Goal: Information Seeking & Learning: Check status

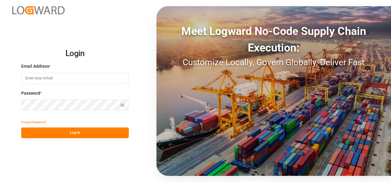
type input "[PERSON_NAME][EMAIL_ADDRESS][PERSON_NAME][DOMAIN_NAME]"
click at [80, 130] on button "Log In" at bounding box center [74, 133] width 107 height 11
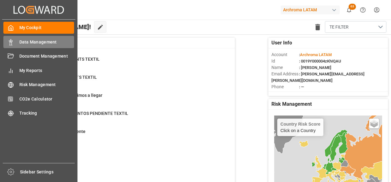
click at [13, 41] on icon at bounding box center [11, 42] width 6 height 6
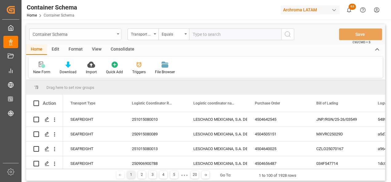
click at [116, 37] on div "Container Schema" at bounding box center [75, 35] width 92 height 12
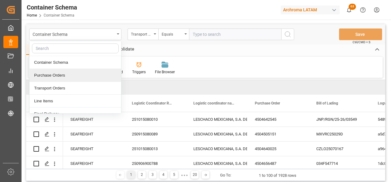
click at [55, 75] on div "Purchase Orders" at bounding box center [75, 75] width 92 height 13
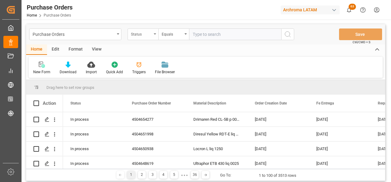
click at [148, 37] on div "Status" at bounding box center [142, 35] width 31 height 12
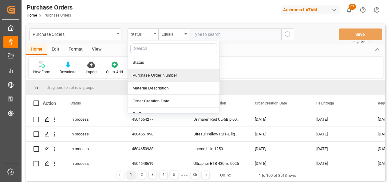
click at [150, 74] on div "Purchase Order Number" at bounding box center [174, 75] width 92 height 13
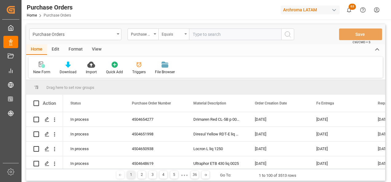
click at [166, 39] on div "Equals" at bounding box center [173, 35] width 31 height 12
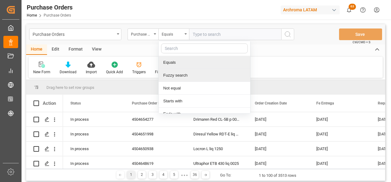
click at [173, 75] on div "Fuzzy search" at bounding box center [204, 75] width 92 height 13
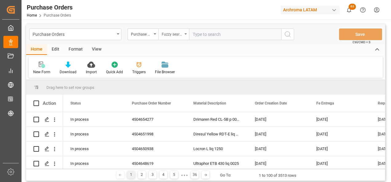
click at [174, 33] on div "Fuzzy search" at bounding box center [172, 33] width 21 height 7
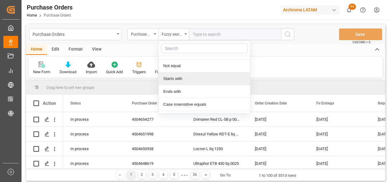
scroll to position [46, 0]
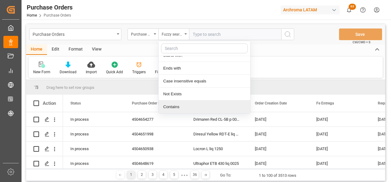
click at [173, 106] on div "Contains" at bounding box center [204, 107] width 92 height 13
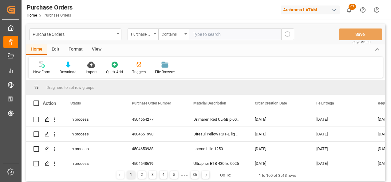
click at [209, 37] on input "text" at bounding box center [235, 35] width 92 height 12
paste input "4504652520"
click at [224, 36] on input "4504652520," at bounding box center [235, 35] width 92 height 12
paste input "4504655428"
click at [260, 35] on input "4504652520,4504655428," at bounding box center [235, 35] width 92 height 12
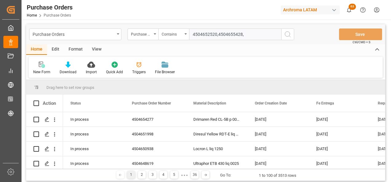
paste input "4504655429"
type input "4504652520,4504655428,4504655429"
click at [284, 37] on icon "search button" at bounding box center [287, 34] width 7 height 7
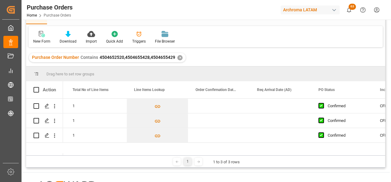
scroll to position [0, 491]
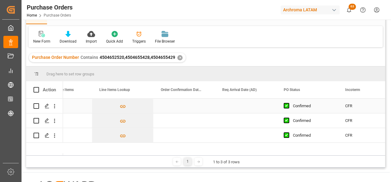
click at [177, 105] on div "Press SPACE to select this row." at bounding box center [183, 106] width 61 height 14
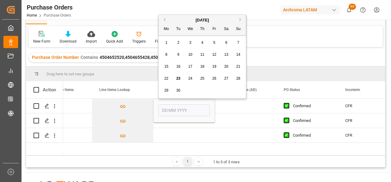
click at [240, 20] on button "Next Month" at bounding box center [241, 20] width 4 height 4
click at [167, 54] on span "6" at bounding box center [166, 55] width 2 height 4
type input "[DATE]"
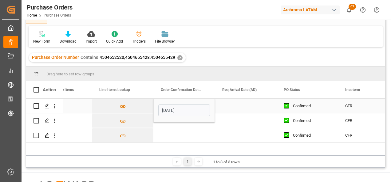
click at [227, 104] on div "Press SPACE to select this row." at bounding box center [245, 106] width 61 height 14
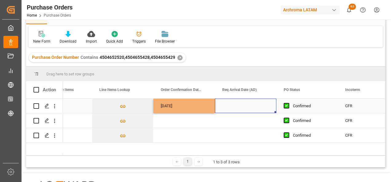
click at [227, 104] on div "Press SPACE to select this row." at bounding box center [245, 106] width 61 height 14
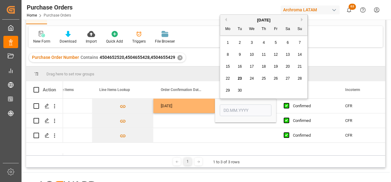
click at [300, 21] on div "[DATE]" at bounding box center [263, 20] width 87 height 6
click at [301, 21] on div "Previous Month Next Month [DATE] Mo Tu We Th Fr Sa Su 1 2 3 4 5 6 7 8 9 10 11 1…" at bounding box center [264, 56] width 88 height 84
click at [301, 20] on button "Next Month" at bounding box center [303, 20] width 4 height 4
drag, startPoint x: 301, startPoint y: 20, endPoint x: 287, endPoint y: 41, distance: 24.4
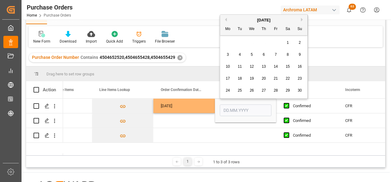
click at [287, 41] on span "1" at bounding box center [288, 43] width 2 height 4
type input "[DATE]"
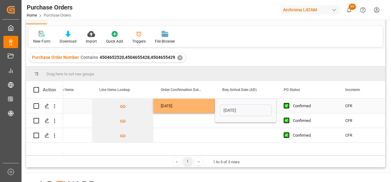
click at [193, 117] on div "Press SPACE to select this row." at bounding box center [183, 121] width 61 height 14
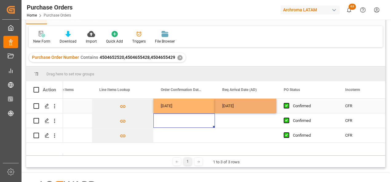
click at [200, 107] on div "[DATE]" at bounding box center [183, 106] width 61 height 14
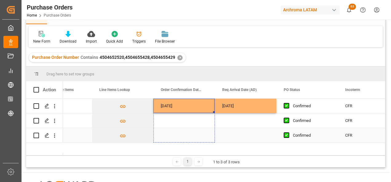
drag, startPoint x: 214, startPoint y: 112, endPoint x: 208, endPoint y: 134, distance: 22.9
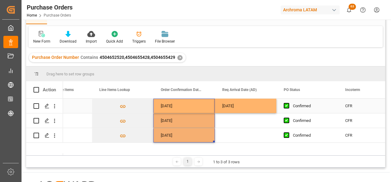
click at [232, 104] on div "[DATE]" at bounding box center [245, 106] width 61 height 14
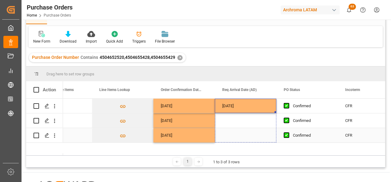
drag, startPoint x: 275, startPoint y: 112, endPoint x: 270, endPoint y: 133, distance: 21.1
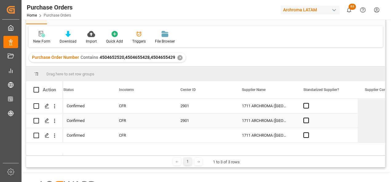
click at [197, 122] on div "2901" at bounding box center [203, 121] width 61 height 14
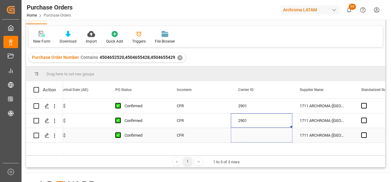
drag, startPoint x: 290, startPoint y: 128, endPoint x: 290, endPoint y: 134, distance: 6.5
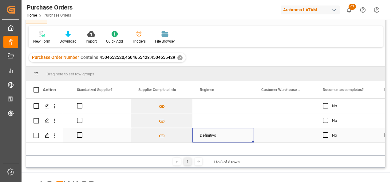
click at [207, 134] on div "Definitivo" at bounding box center [223, 136] width 47 height 14
drag, startPoint x: 252, startPoint y: 142, endPoint x: 249, endPoint y: 105, distance: 37.6
click at [249, 105] on div "2901 1711 ARCHROMA ([GEOGRAPHIC_DATA]) GMBH No GUATEMALA 2901 1711 ARCHROMA ([G…" at bounding box center [100, 121] width 2027 height 44
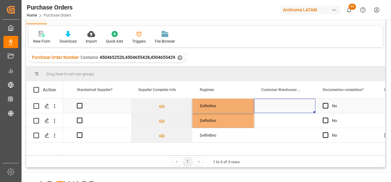
click at [273, 105] on div "Press SPACE to select this row." at bounding box center [284, 106] width 61 height 14
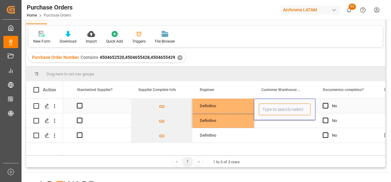
click at [290, 111] on input "Press SPACE to select this row." at bounding box center [285, 110] width 52 height 12
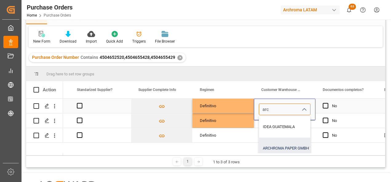
click at [292, 143] on div "ARCHROMA PAPER GMBH Y COMPAÑIA, SOC." at bounding box center [341, 148] width 164 height 21
type input "ARCHROMA PAPER GMBH Y COMPAÑIA, SOC."
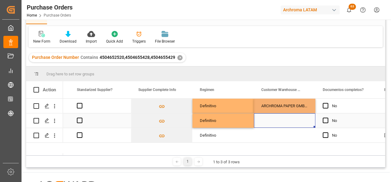
click at [299, 124] on div "Press SPACE to select this row." at bounding box center [284, 121] width 61 height 14
click at [298, 108] on div "ARCHROMA PAPER GMBH Y COMPAÑIA, SOC." at bounding box center [284, 106] width 61 height 14
drag, startPoint x: 314, startPoint y: 112, endPoint x: 302, endPoint y: 138, distance: 28.8
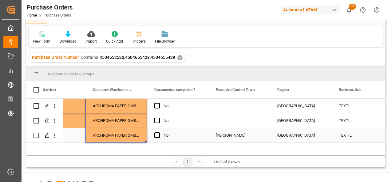
click at [252, 130] on div "[PERSON_NAME]" at bounding box center [239, 136] width 47 height 14
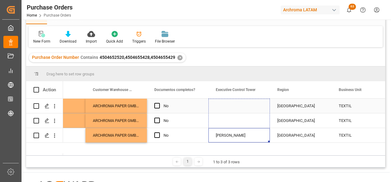
drag, startPoint x: 268, startPoint y: 142, endPoint x: 264, endPoint y: 108, distance: 34.7
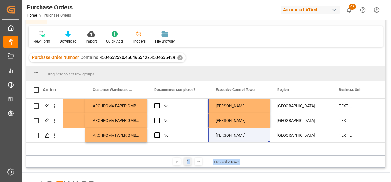
drag, startPoint x: 288, startPoint y: 156, endPoint x: 303, endPoint y: 155, distance: 15.7
click at [303, 155] on div "Drag here to set row groups Drag here to set column labels Action Supplier Comp…" at bounding box center [205, 117] width 359 height 101
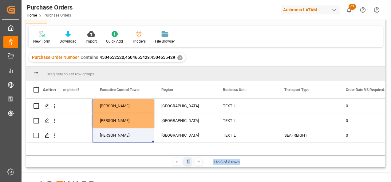
click at [314, 149] on div "ARCHROMA PAPER GMBH Y COMPAÑIA, SOC. No [PERSON_NAME] GUATEMALA TEXTIL 0 0 ARCH…" at bounding box center [224, 127] width 322 height 57
click at [310, 139] on div "SEAFREIGHT" at bounding box center [307, 136] width 47 height 14
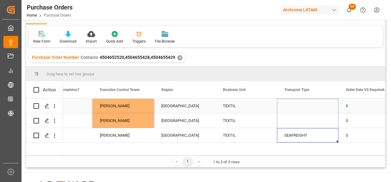
drag, startPoint x: 337, startPoint y: 142, endPoint x: 328, endPoint y: 105, distance: 37.9
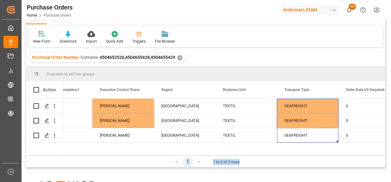
click at [289, 147] on div "ARCHROMA PAPER GMBH Y COMPAÑIA, SOC. No [PERSON_NAME] GUATEMALA TEXTIL SEAFREIG…" at bounding box center [224, 127] width 322 height 57
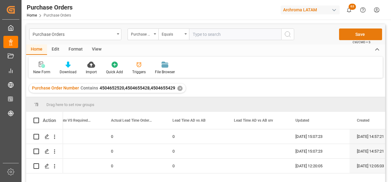
click at [352, 35] on button "Save" at bounding box center [360, 35] width 43 height 12
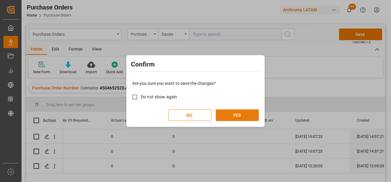
click at [244, 112] on button "YES" at bounding box center [237, 116] width 43 height 12
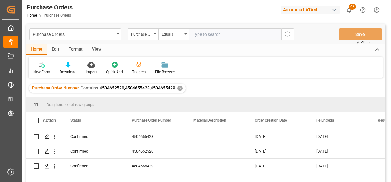
click at [178, 89] on div "✕" at bounding box center [179, 88] width 5 height 5
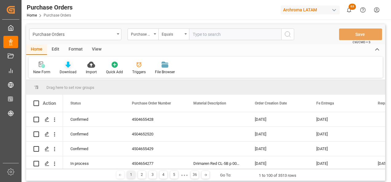
click at [72, 71] on div "Download" at bounding box center [68, 72] width 17 height 6
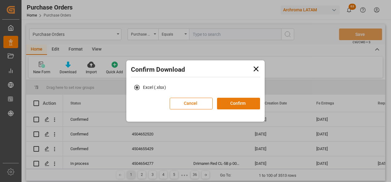
click at [238, 104] on button "Confirm" at bounding box center [238, 104] width 43 height 12
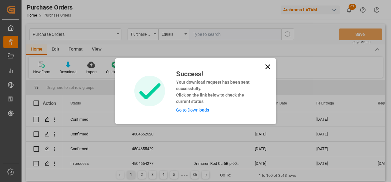
click at [203, 108] on link "Go to Downloads" at bounding box center [192, 110] width 33 height 5
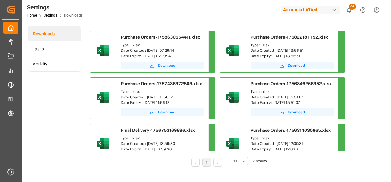
click at [157, 64] on button "Download" at bounding box center [162, 65] width 83 height 7
click at [373, 26] on div "Downloads Tasks Activity Purchase Orders-1758630554411.xlsx Type : .xlsx Date C…" at bounding box center [205, 101] width 355 height 150
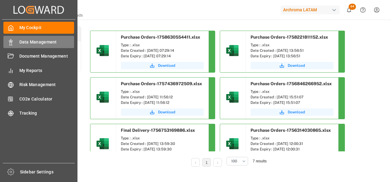
click at [11, 44] on icon at bounding box center [11, 42] width 6 height 6
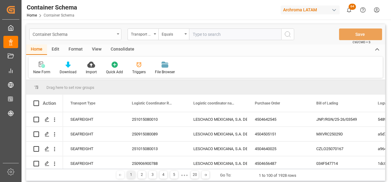
click at [115, 34] on div "Container Schema" at bounding box center [75, 35] width 92 height 12
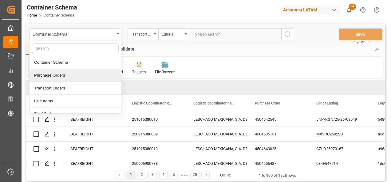
click at [80, 71] on div "Purchase Orders" at bounding box center [75, 75] width 92 height 13
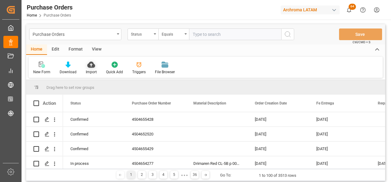
click at [93, 69] on div "Import" at bounding box center [91, 72] width 11 height 6
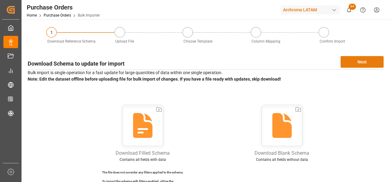
click at [350, 60] on button "Next" at bounding box center [361, 62] width 43 height 12
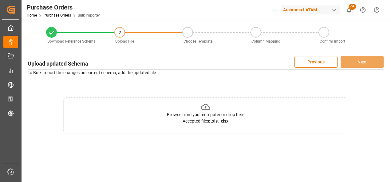
click at [283, 104] on div "Browse from your computer or drop here Accepted files: .xls, .xlsx" at bounding box center [205, 116] width 284 height 37
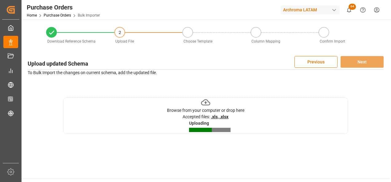
scroll to position [31, 0]
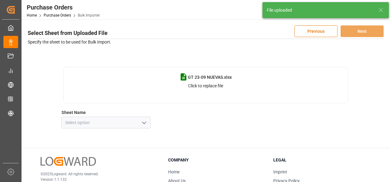
click at [144, 127] on button "open menu" at bounding box center [143, 123] width 9 height 10
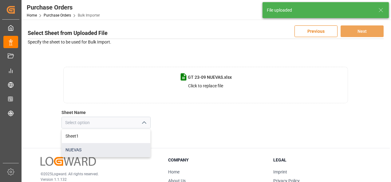
click at [118, 147] on div "NUEVAS" at bounding box center [106, 150] width 88 height 14
type input "NUEVAS"
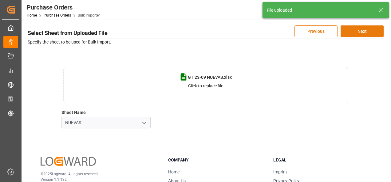
click at [356, 31] on button "Next" at bounding box center [361, 31] width 43 height 12
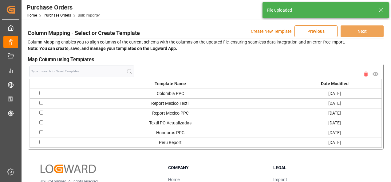
click at [264, 32] on p "Create New Template" at bounding box center [271, 31] width 41 height 12
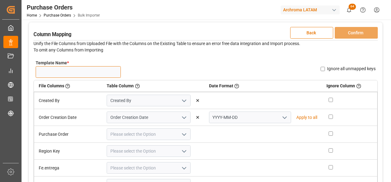
click at [103, 72] on input "Template Name *" at bounding box center [78, 72] width 85 height 12
type input "NUEVAS"
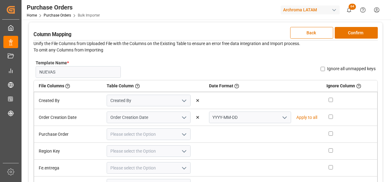
click at [283, 117] on polyline "open menu" at bounding box center [285, 118] width 4 height 2
click at [266, 127] on div "DD-MM-YYYY" at bounding box center [249, 131] width 81 height 14
type input "DD-MM-YYYY"
click at [187, 132] on button "open menu" at bounding box center [183, 135] width 9 height 10
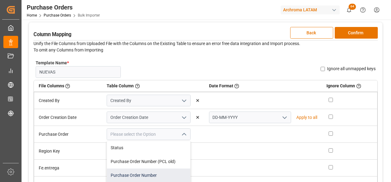
click at [168, 171] on div "Purchase Order Number" at bounding box center [148, 176] width 83 height 14
type input "Purchase Order Number"
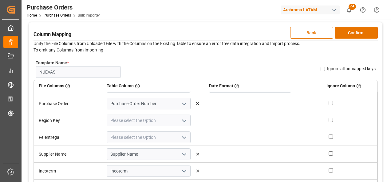
click at [184, 123] on icon "open menu" at bounding box center [183, 120] width 7 height 7
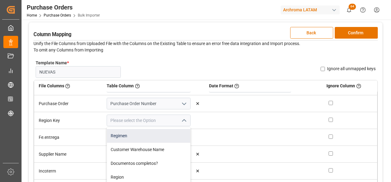
scroll to position [215, 0]
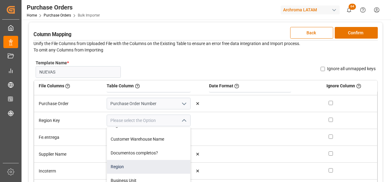
click at [156, 162] on div "Region" at bounding box center [148, 167] width 83 height 14
type input "Region"
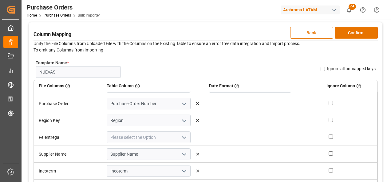
scroll to position [61, 0]
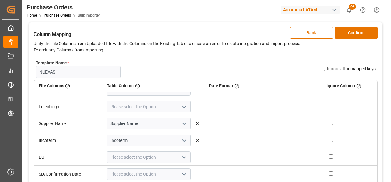
click at [180, 108] on icon "open menu" at bounding box center [183, 106] width 7 height 7
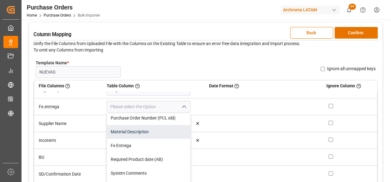
scroll to position [31, 0]
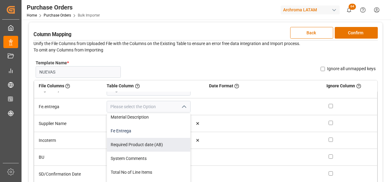
click at [154, 135] on div "Fe Entrega" at bounding box center [148, 131] width 83 height 14
type input "Fe Entrega"
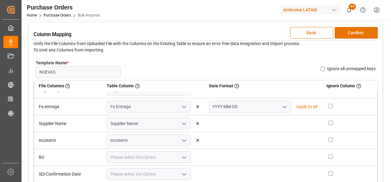
click at [281, 106] on icon "open menu" at bounding box center [284, 106] width 7 height 7
click at [267, 121] on div "DD-MM-YYYY" at bounding box center [249, 121] width 81 height 14
type input "DD-MM-YYYY"
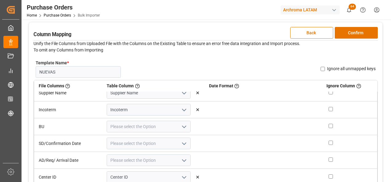
scroll to position [104, 0]
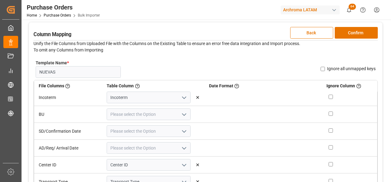
click at [183, 114] on icon "open menu" at bounding box center [183, 114] width 7 height 7
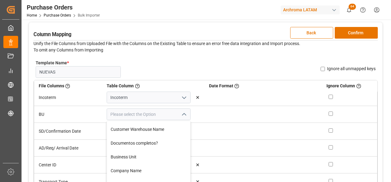
scroll to position [215, 0]
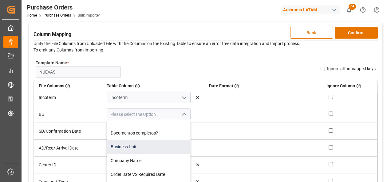
click at [159, 148] on div "Business Unit" at bounding box center [148, 147] width 83 height 14
type input "Business Unit"
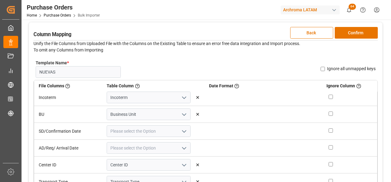
click at [182, 131] on polyline "open menu" at bounding box center [184, 132] width 4 height 2
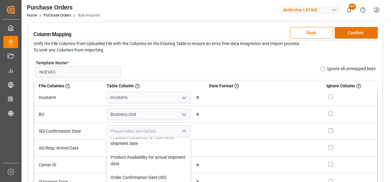
scroll to position [92, 0]
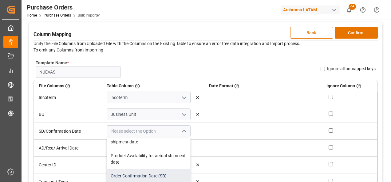
click at [170, 173] on div "Order Confirmation Date (SD)" at bounding box center [148, 177] width 83 height 14
type input "Order Confirmation Date (SD)"
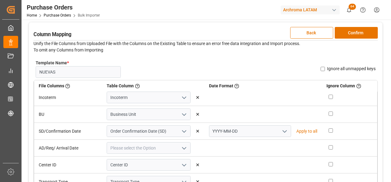
click at [281, 133] on icon "open menu" at bounding box center [284, 131] width 7 height 7
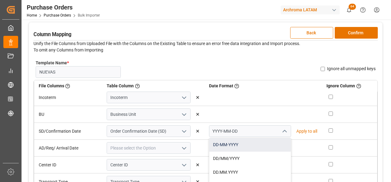
click at [272, 142] on div "DD-MM-YYYY" at bounding box center [249, 145] width 81 height 14
type input "DD-MM-YYYY"
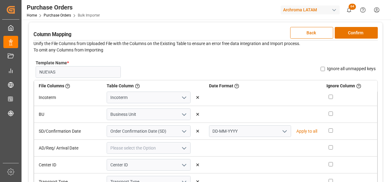
scroll to position [61, 0]
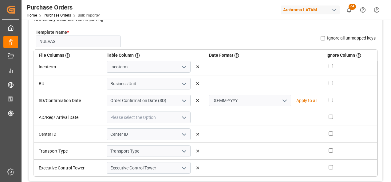
click at [180, 115] on icon "open menu" at bounding box center [183, 117] width 7 height 7
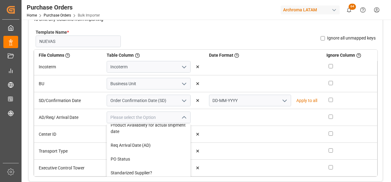
scroll to position [123, 0]
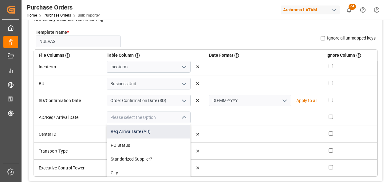
click at [164, 138] on div "Req Arrival Date (AD)" at bounding box center [148, 132] width 83 height 14
type input "Req Arrival Date (AD)"
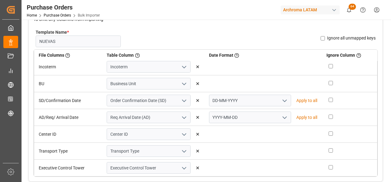
click at [281, 117] on icon "open menu" at bounding box center [284, 117] width 7 height 7
click at [267, 131] on div "DD-MM-YYYY" at bounding box center [249, 131] width 81 height 14
type input "DD-MM-YYYY"
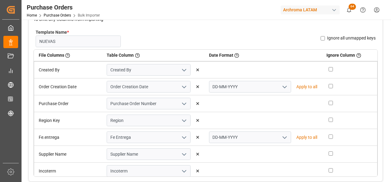
scroll to position [31, 0]
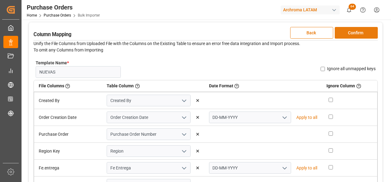
click at [355, 33] on button "Confirm" at bounding box center [355, 33] width 43 height 12
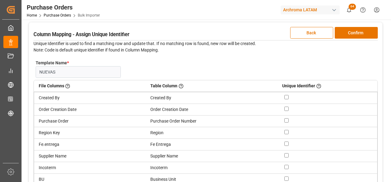
click at [284, 121] on input "checkbox" at bounding box center [286, 121] width 4 height 4
checkbox input "true"
click at [355, 30] on button "Confirm" at bounding box center [355, 33] width 43 height 12
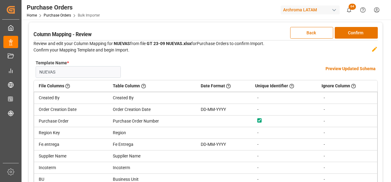
click at [345, 68] on h4 "Preview Updated Schema" at bounding box center [350, 69] width 50 height 6
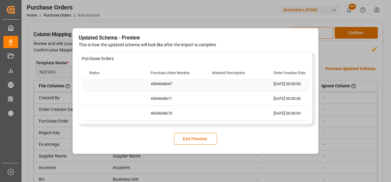
scroll to position [0, 0]
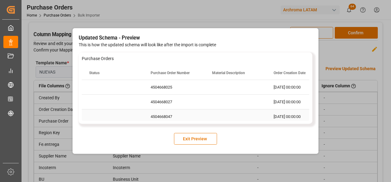
click at [240, 111] on div "Press SPACE to select this row." at bounding box center [235, 117] width 61 height 14
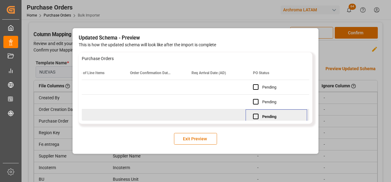
scroll to position [3, 0]
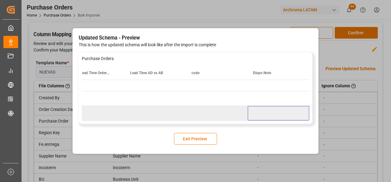
click at [213, 137] on button "Exit Preview" at bounding box center [195, 139] width 43 height 12
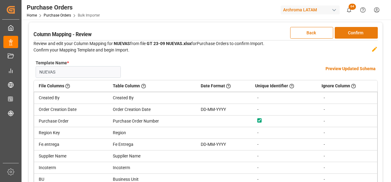
click at [355, 35] on button "Confirm" at bounding box center [355, 33] width 43 height 12
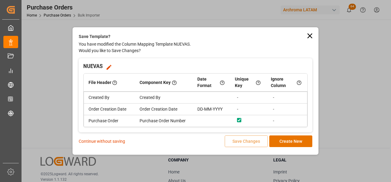
click at [120, 141] on p "Continue without saving" at bounding box center [102, 141] width 46 height 6
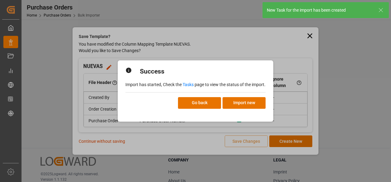
click at [185, 85] on link "Tasks" at bounding box center [187, 84] width 11 height 5
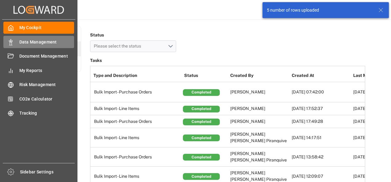
click at [12, 45] on line at bounding box center [10, 45] width 3 height 0
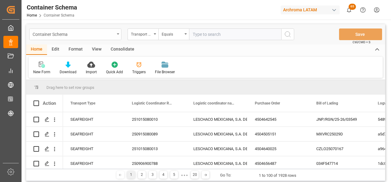
click at [117, 37] on div "Container Schema" at bounding box center [75, 35] width 92 height 12
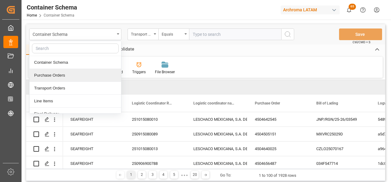
click at [95, 73] on div "Purchase Orders" at bounding box center [75, 75] width 92 height 13
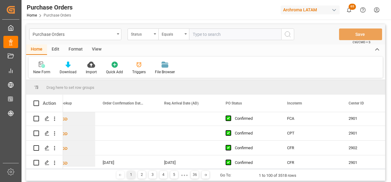
scroll to position [0, 0]
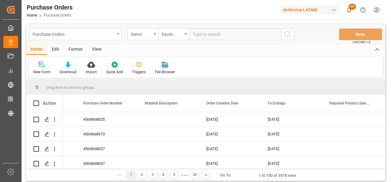
click at [115, 37] on div "Purchase Orders" at bounding box center [75, 35] width 92 height 12
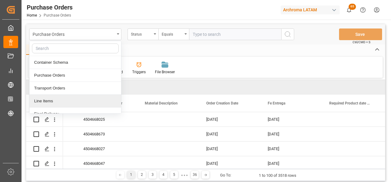
click at [77, 99] on div "Line Items" at bounding box center [75, 101] width 92 height 13
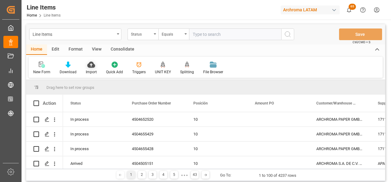
click at [89, 71] on div "Import" at bounding box center [91, 72] width 11 height 6
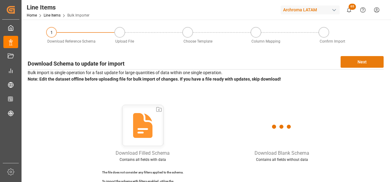
click at [353, 57] on button "Next" at bounding box center [361, 62] width 43 height 12
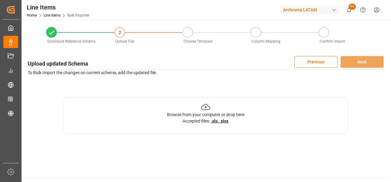
click at [259, 107] on div "Browse from your computer or drop here Accepted files: .xls, .xlsx" at bounding box center [205, 116] width 284 height 37
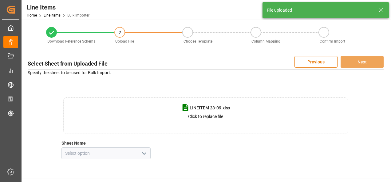
click at [145, 154] on icon "open menu" at bounding box center [143, 153] width 7 height 7
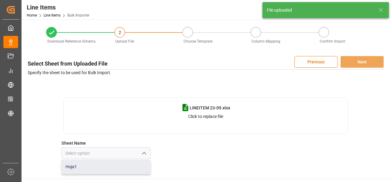
click at [136, 166] on div "Hoja1" at bounding box center [106, 167] width 88 height 14
type input "Hoja1"
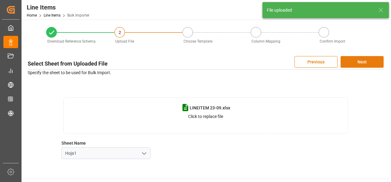
click at [376, 65] on button "Next" at bounding box center [361, 62] width 43 height 12
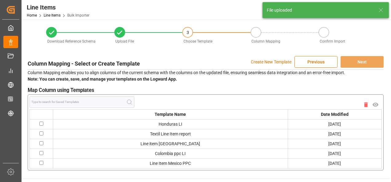
click at [279, 64] on p "Create New Template" at bounding box center [271, 62] width 41 height 12
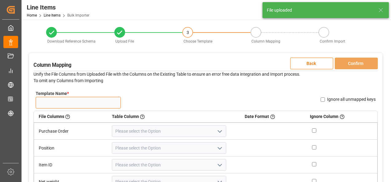
click at [82, 106] on input "Template Name *" at bounding box center [78, 103] width 85 height 12
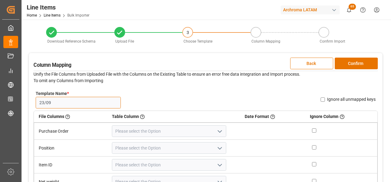
type input "23/09"
click at [216, 132] on icon "open menu" at bounding box center [219, 131] width 7 height 7
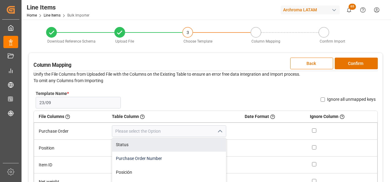
click at [188, 153] on div "Purchase Order Number" at bounding box center [169, 159] width 114 height 14
type input "Purchase Order Number"
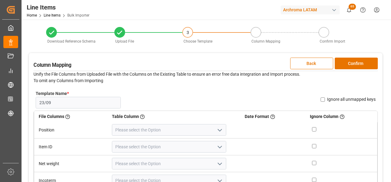
scroll to position [37, 0]
click at [216, 128] on icon "open menu" at bounding box center [219, 128] width 7 height 7
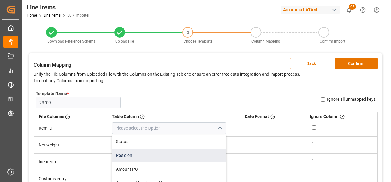
click at [200, 155] on div "Posición" at bounding box center [169, 156] width 114 height 14
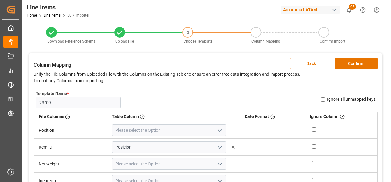
scroll to position [0, 0]
click at [216, 166] on icon "open menu" at bounding box center [219, 165] width 7 height 7
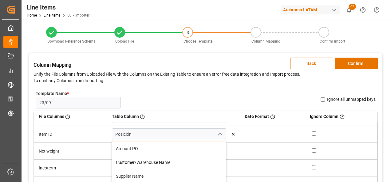
scroll to position [61, 0]
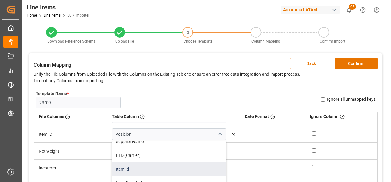
click at [178, 166] on div "Item Id" at bounding box center [169, 170] width 114 height 14
type input "Item Id"
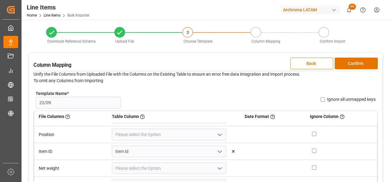
scroll to position [0, 0]
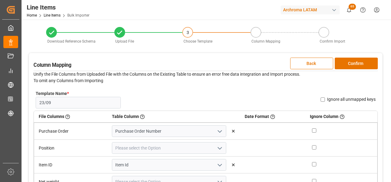
click at [216, 149] on icon "open menu" at bounding box center [219, 148] width 7 height 7
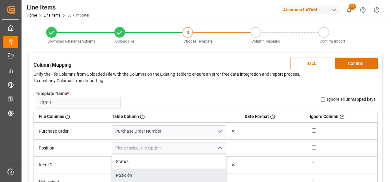
click at [188, 170] on div "Posición" at bounding box center [169, 176] width 114 height 14
type input "Posición"
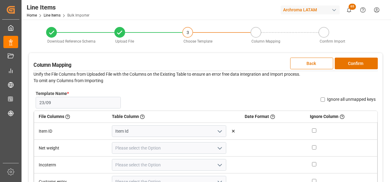
scroll to position [37, 0]
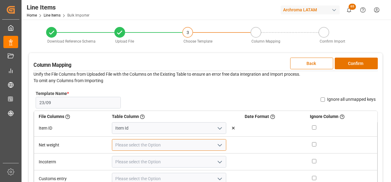
click at [218, 148] on input at bounding box center [169, 145] width 115 height 12
click at [216, 147] on icon "open menu" at bounding box center [219, 145] width 7 height 7
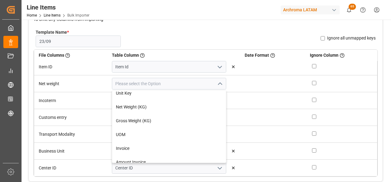
scroll to position [184, 0]
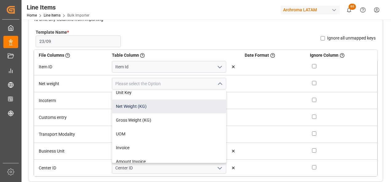
click at [178, 108] on div "Net Weight (KG)" at bounding box center [169, 107] width 114 height 14
type input "Net Weight (KG)"
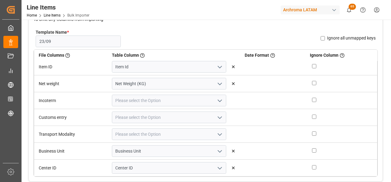
click at [216, 99] on icon "open menu" at bounding box center [219, 100] width 7 height 7
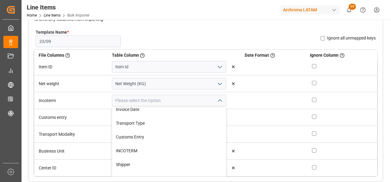
scroll to position [276, 0]
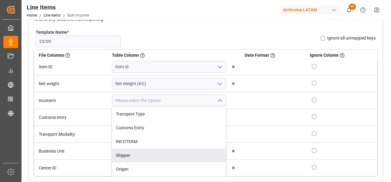
click at [174, 148] on div "INCOTERM" at bounding box center [169, 142] width 114 height 14
type input "INCOTERM"
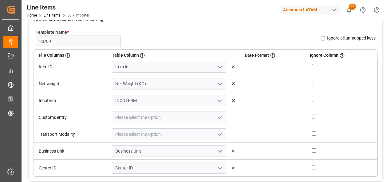
click at [216, 114] on icon "open menu" at bounding box center [219, 117] width 7 height 7
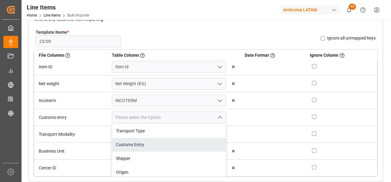
click at [181, 146] on div "Customs Entry" at bounding box center [169, 145] width 114 height 14
type input "Customs Entry"
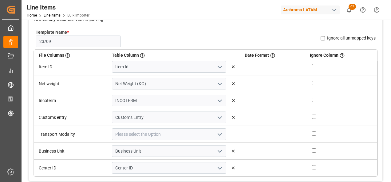
click at [216, 135] on icon "open menu" at bounding box center [219, 134] width 7 height 7
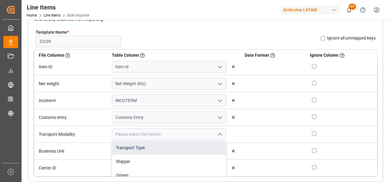
click at [187, 150] on div "Transport Type" at bounding box center [169, 148] width 114 height 14
type input "Transport Type"
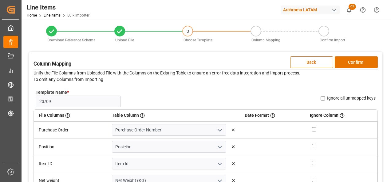
scroll to position [0, 0]
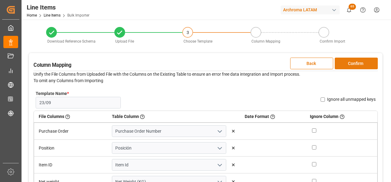
click at [361, 66] on button "Confirm" at bounding box center [355, 64] width 43 height 12
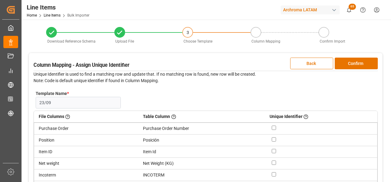
click at [271, 128] on input "checkbox" at bounding box center [273, 128] width 4 height 4
checkbox input "true"
click at [271, 138] on input "checkbox" at bounding box center [273, 140] width 4 height 4
checkbox input "true"
click at [341, 67] on button "Confirm" at bounding box center [355, 64] width 43 height 12
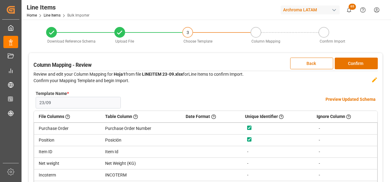
click at [344, 99] on h4 "Preview Updated Schema" at bounding box center [350, 99] width 50 height 6
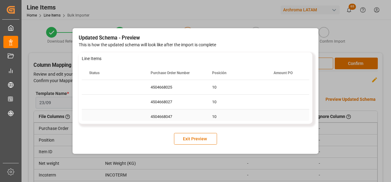
click at [257, 114] on div "10" at bounding box center [235, 117] width 61 height 14
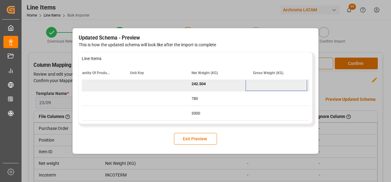
scroll to position [29, 0]
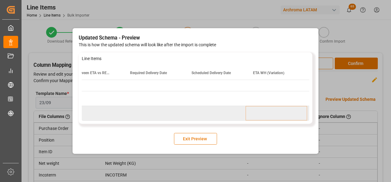
click at [214, 139] on button "Exit Preview" at bounding box center [195, 139] width 43 height 12
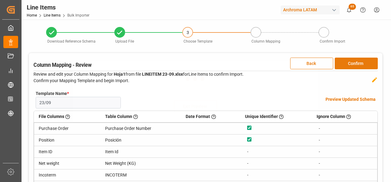
click at [355, 64] on button "Confirm" at bounding box center [355, 64] width 43 height 12
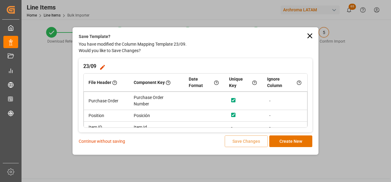
click at [118, 142] on p "Continue without saving" at bounding box center [102, 141] width 46 height 6
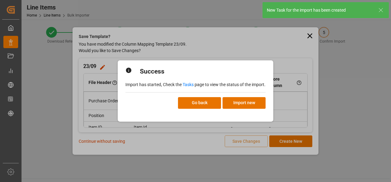
click at [188, 86] on link "Tasks" at bounding box center [187, 84] width 11 height 5
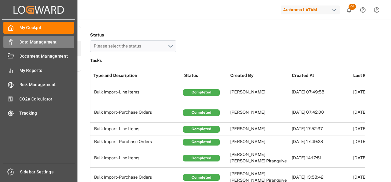
click at [16, 41] on div "Data Management Data Management" at bounding box center [38, 42] width 71 height 12
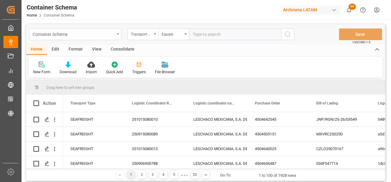
click at [110, 36] on div "Container Schema" at bounding box center [74, 34] width 82 height 8
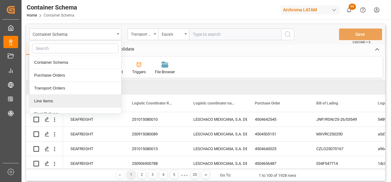
click at [80, 99] on div "Line Items" at bounding box center [75, 101] width 92 height 13
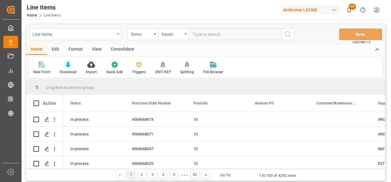
click at [114, 33] on div "Line Items" at bounding box center [74, 34] width 82 height 8
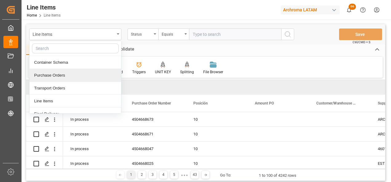
click at [84, 76] on div "Purchase Orders" at bounding box center [75, 75] width 92 height 13
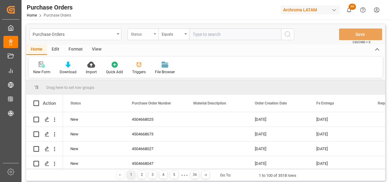
click at [150, 34] on div "Status" at bounding box center [141, 33] width 21 height 7
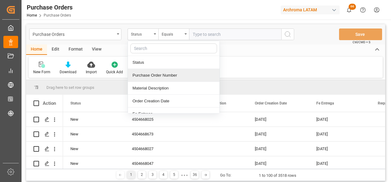
click at [163, 75] on div "Purchase Order Number" at bounding box center [174, 75] width 92 height 13
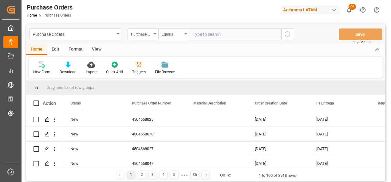
click at [168, 35] on div "Equals" at bounding box center [172, 33] width 21 height 7
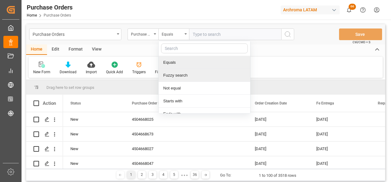
click at [179, 75] on div "Fuzzy search" at bounding box center [204, 75] width 92 height 13
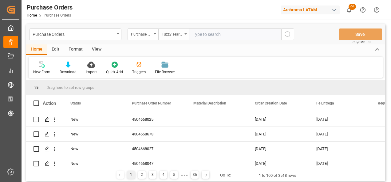
click at [175, 35] on div "Fuzzy search" at bounding box center [172, 33] width 21 height 7
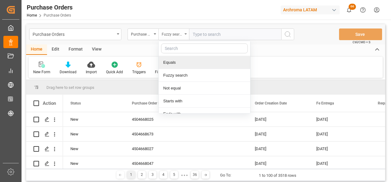
click at [173, 35] on div "Fuzzy search" at bounding box center [172, 33] width 21 height 7
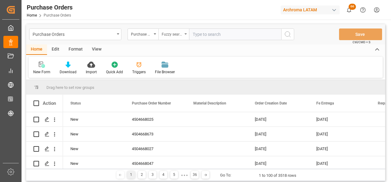
click at [183, 36] on div "Fuzzy search" at bounding box center [173, 35] width 31 height 12
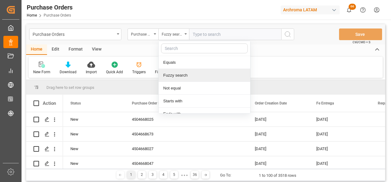
click at [186, 71] on div "Fuzzy search" at bounding box center [204, 75] width 92 height 13
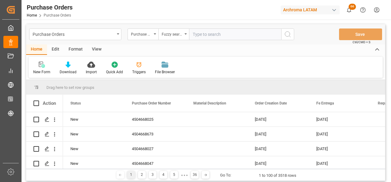
click at [207, 38] on input "text" at bounding box center [235, 35] width 92 height 12
paste input "4504668025"
type input "4504668025"
click at [282, 35] on button "search button" at bounding box center [287, 35] width 13 height 12
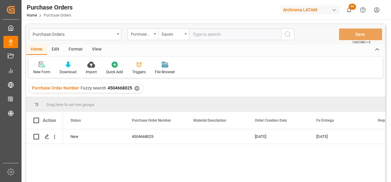
click at [137, 88] on div "✕" at bounding box center [136, 88] width 5 height 5
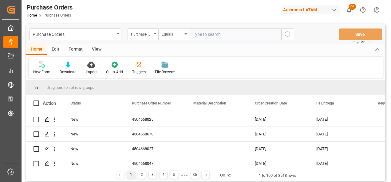
click at [183, 36] on div "Equals" at bounding box center [173, 35] width 31 height 12
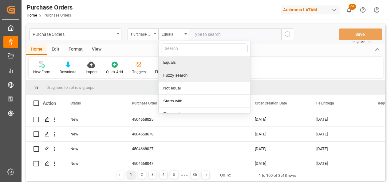
click at [185, 74] on div "Fuzzy search" at bounding box center [204, 75] width 92 height 13
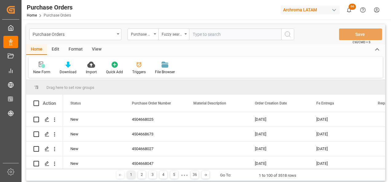
paste input "4504668027"
type input "4504668027"
click at [289, 35] on icon "search button" at bounding box center [287, 34] width 7 height 7
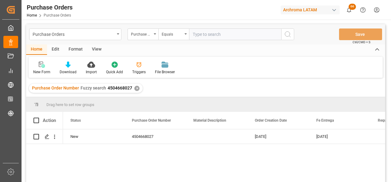
click at [136, 88] on div "✕" at bounding box center [136, 88] width 5 height 5
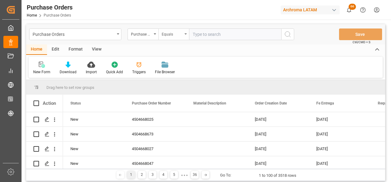
click at [183, 35] on div "Equals" at bounding box center [173, 35] width 31 height 12
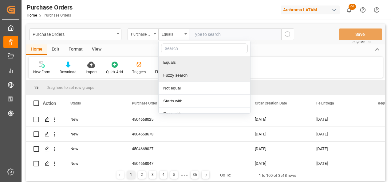
click at [182, 74] on div "Fuzzy search" at bounding box center [204, 75] width 92 height 13
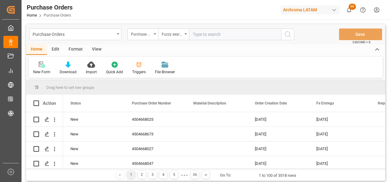
paste input "4504668047"
type input "4504668047"
click at [285, 33] on icon "search button" at bounding box center [287, 34] width 7 height 7
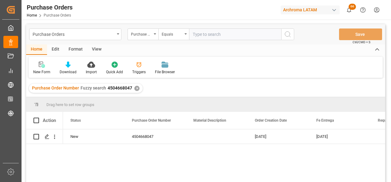
click at [135, 88] on div "✕" at bounding box center [136, 88] width 5 height 5
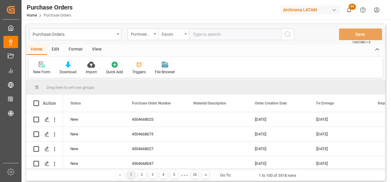
click at [169, 35] on div "Equals" at bounding box center [172, 33] width 21 height 7
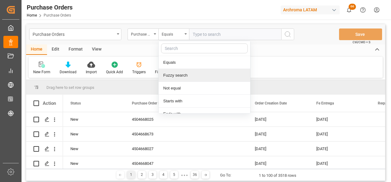
click at [179, 74] on div "Fuzzy search" at bounding box center [204, 75] width 92 height 13
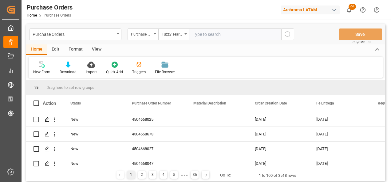
paste input "4504668671"
type input "4504668671"
click at [287, 38] on icon "search button" at bounding box center [287, 34] width 7 height 7
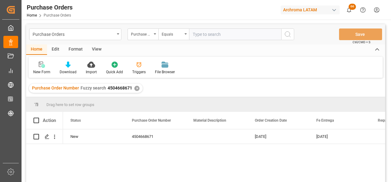
click at [137, 88] on div "✕" at bounding box center [136, 88] width 5 height 5
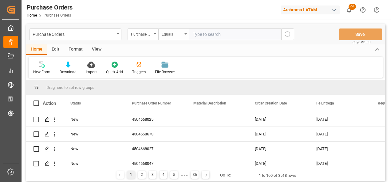
click at [179, 40] on div "Equals" at bounding box center [173, 35] width 31 height 12
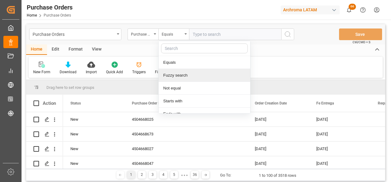
click at [181, 75] on div "Fuzzy search" at bounding box center [204, 75] width 92 height 13
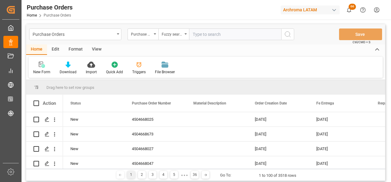
paste input "4504668673"
type input "4504668673"
click at [286, 33] on icon "search button" at bounding box center [287, 34] width 7 height 7
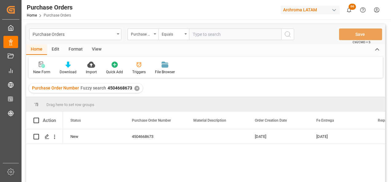
click at [137, 87] on div "✕" at bounding box center [136, 88] width 5 height 5
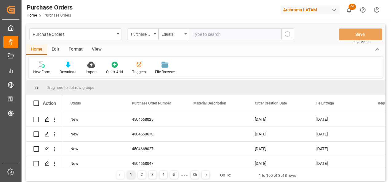
click at [117, 37] on div "Purchase Orders" at bounding box center [75, 35] width 92 height 12
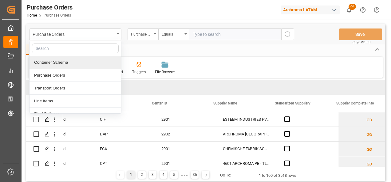
scroll to position [0, 806]
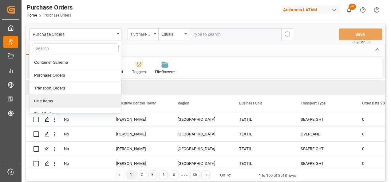
click at [76, 96] on div "Line Items" at bounding box center [75, 101] width 92 height 13
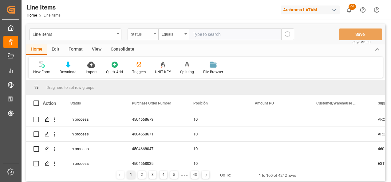
click at [143, 33] on div "Status" at bounding box center [141, 33] width 21 height 7
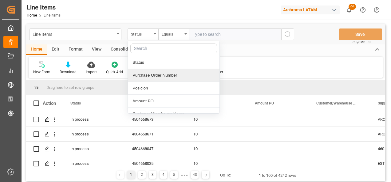
click at [152, 76] on div "Purchase Order Number" at bounding box center [174, 75] width 92 height 13
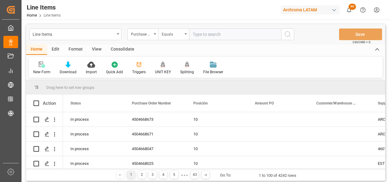
click at [165, 34] on div "Equals" at bounding box center [172, 33] width 21 height 7
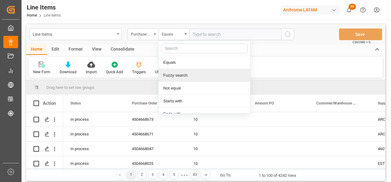
click at [173, 71] on div "Fuzzy search" at bounding box center [204, 75] width 92 height 13
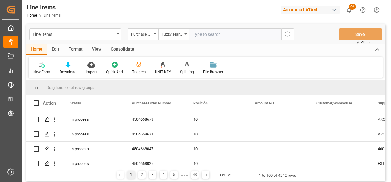
click at [218, 34] on input "text" at bounding box center [235, 35] width 92 height 12
paste input "4504668025"
type input "4504668025"
click at [286, 36] on circle "search button" at bounding box center [287, 34] width 5 height 5
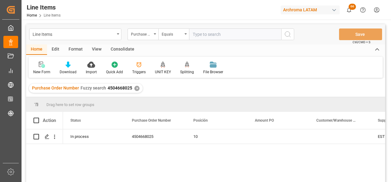
click at [136, 89] on div "✕" at bounding box center [136, 88] width 5 height 5
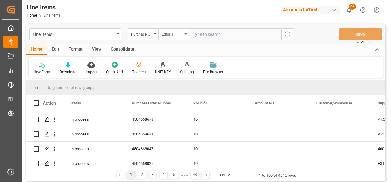
click at [170, 31] on div "Equals" at bounding box center [172, 33] width 21 height 7
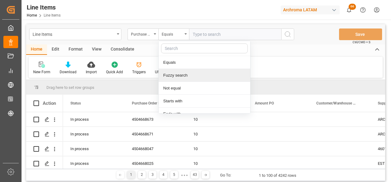
click at [190, 74] on div "Fuzzy search" at bounding box center [204, 75] width 92 height 13
paste input "4504668027"
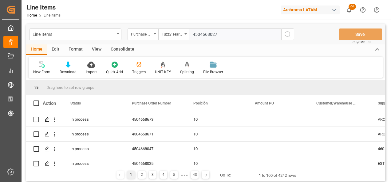
type input "4504668027"
click at [288, 33] on icon "search button" at bounding box center [287, 34] width 7 height 7
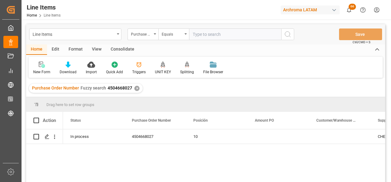
click at [137, 88] on div "✕" at bounding box center [136, 88] width 5 height 5
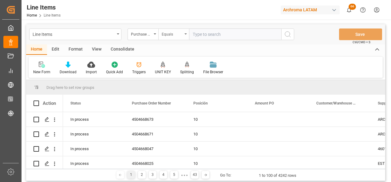
click at [165, 32] on div "Equals" at bounding box center [172, 33] width 21 height 7
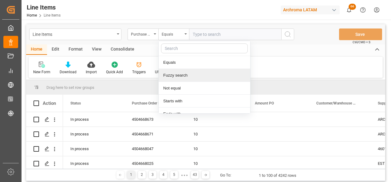
click at [177, 76] on div "Fuzzy search" at bounding box center [204, 75] width 92 height 13
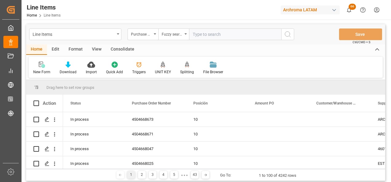
paste input "4504668047"
type input "4504668047"
click at [285, 36] on icon "search button" at bounding box center [287, 34] width 7 height 7
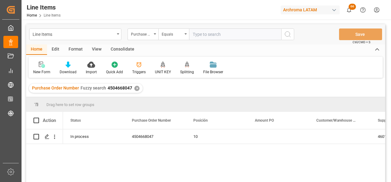
click at [135, 90] on div "✕" at bounding box center [136, 88] width 5 height 5
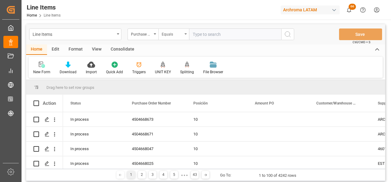
click at [173, 36] on div "Equals" at bounding box center [172, 33] width 21 height 7
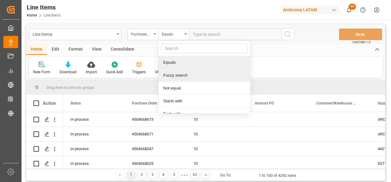
click at [186, 73] on div "Fuzzy search" at bounding box center [204, 75] width 92 height 13
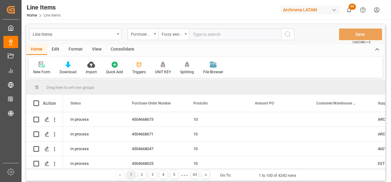
paste input "4504668671"
type input "4504668671"
click at [283, 36] on button "search button" at bounding box center [287, 35] width 13 height 12
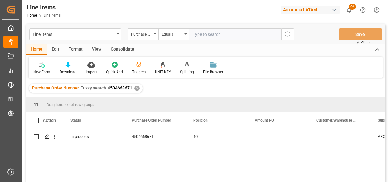
click at [136, 88] on div "✕" at bounding box center [136, 88] width 5 height 5
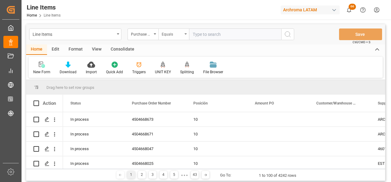
click at [165, 38] on div "Equals" at bounding box center [173, 35] width 31 height 12
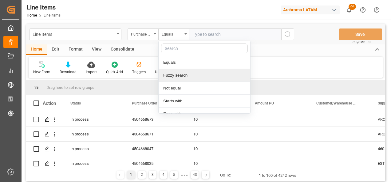
click at [178, 75] on div "Fuzzy search" at bounding box center [204, 75] width 92 height 13
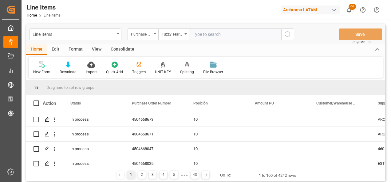
paste input "4504668673"
type input "4504668673"
click at [285, 36] on icon "search button" at bounding box center [287, 34] width 7 height 7
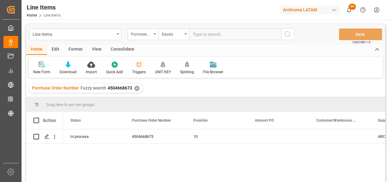
click at [135, 88] on div "✕" at bounding box center [136, 88] width 5 height 5
